Goal: Information Seeking & Learning: Check status

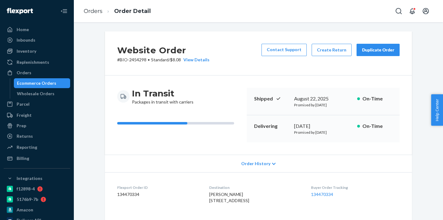
scroll to position [96, 0]
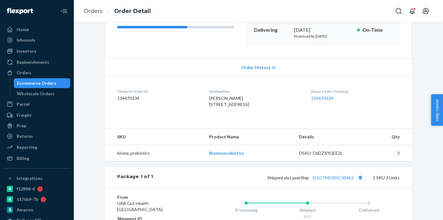
click at [60, 83] on div "Ecommerce Orders" at bounding box center [41, 83] width 55 height 9
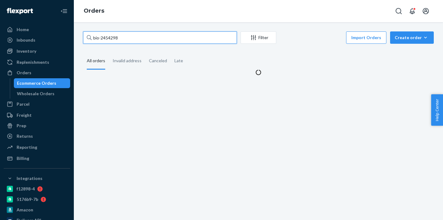
click at [112, 38] on input "bio-2454298" at bounding box center [160, 37] width 154 height 12
paste input "217626"
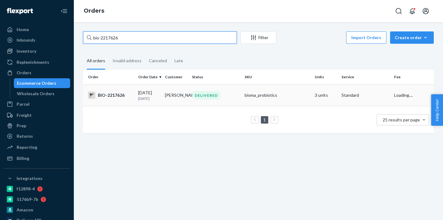
type input "bio-2217626"
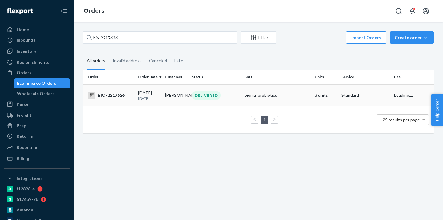
click at [189, 99] on td "Ellen Spisto" at bounding box center [176, 95] width 27 height 22
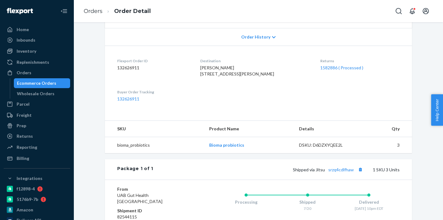
scroll to position [50, 0]
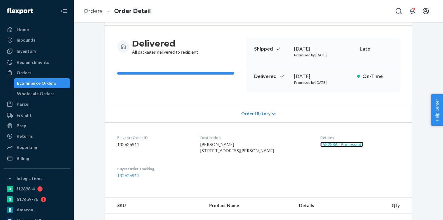
click at [343, 143] on link "1582886 ( Processed )" at bounding box center [341, 144] width 43 height 5
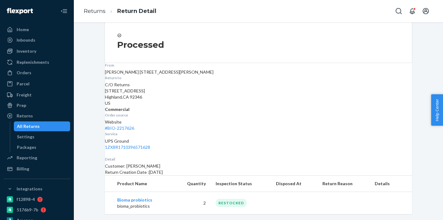
scroll to position [59, 0]
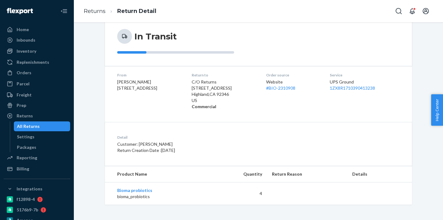
scroll to position [56, 0]
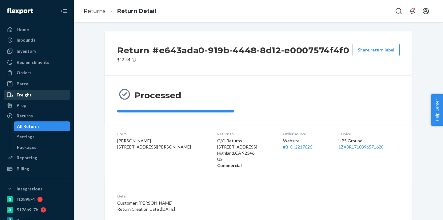
scroll to position [59, 0]
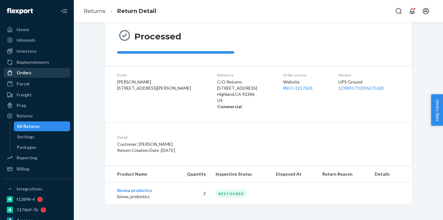
click at [38, 75] on div "Orders" at bounding box center [36, 72] width 65 height 9
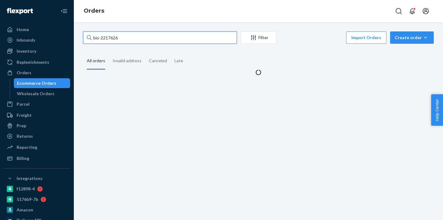
click at [109, 38] on input "bio-2217626" at bounding box center [160, 37] width 154 height 12
paste input "472460"
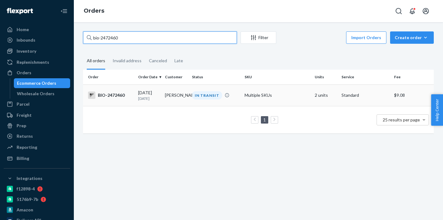
type input "bio-2472460"
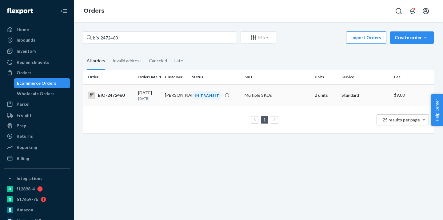
click at [203, 89] on td "IN TRANSIT" at bounding box center [216, 95] width 53 height 22
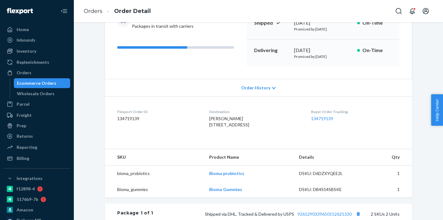
scroll to position [204, 0]
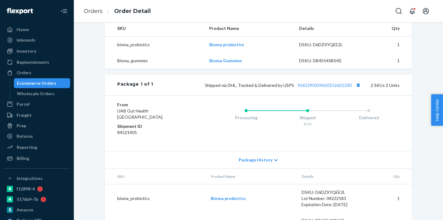
click at [316, 89] on div "Shipped via DHL, Tracked & Delivered by USPS 9261290339650152621330 2 SKUs 2 Un…" at bounding box center [276, 85] width 247 height 8
click at [316, 88] on link "9261290339650152621330" at bounding box center [325, 85] width 54 height 5
click at [60, 81] on div "Ecommerce Orders" at bounding box center [41, 83] width 55 height 9
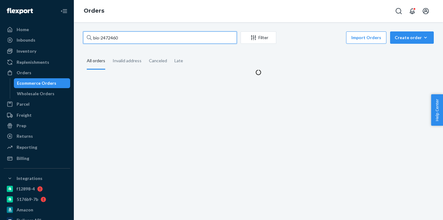
click at [109, 40] on input "bio-2472460" at bounding box center [160, 37] width 154 height 12
paste input "279203"
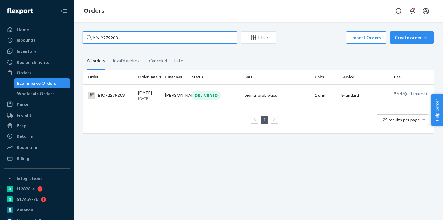
type input "bio-2279203"
